Goal: Register for event/course: Sign up to attend an event or enroll in a course

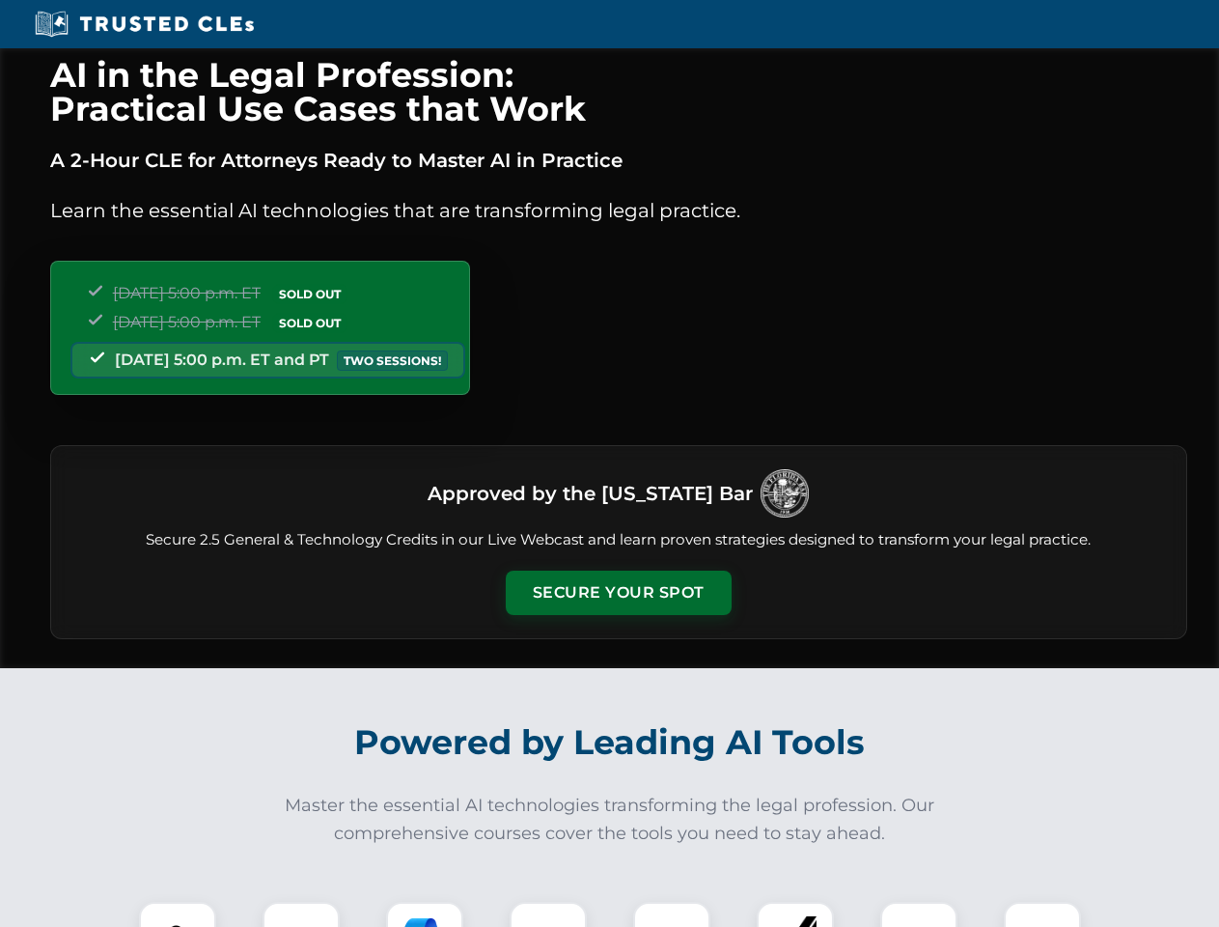
click at [618, 593] on button "Secure Your Spot" at bounding box center [619, 593] width 226 height 44
click at [178, 914] on img at bounding box center [178, 940] width 56 height 56
